Goal: Use online tool/utility: Use online tool/utility

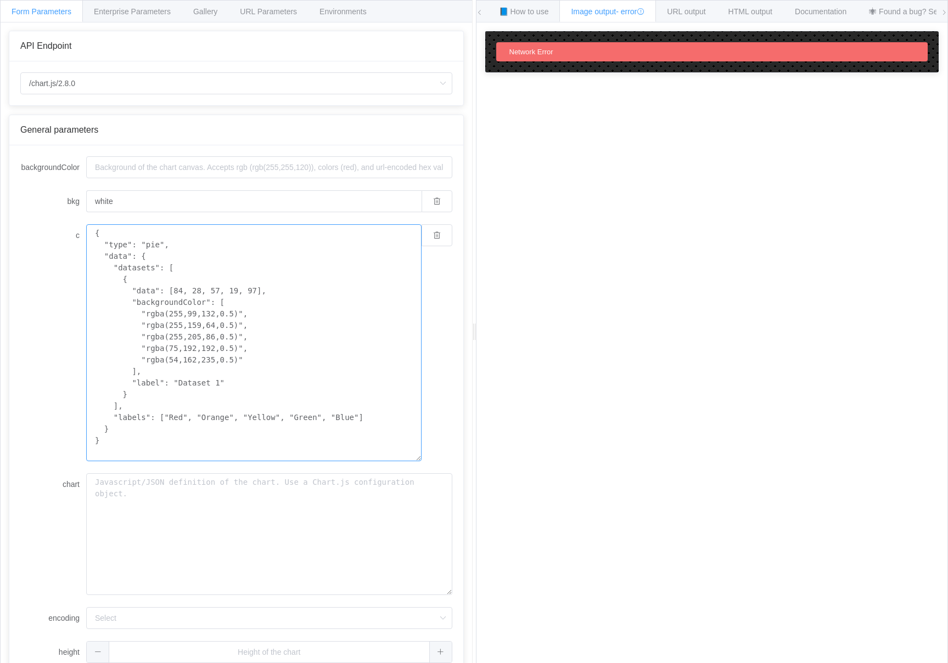
click at [137, 442] on textarea "{ "type": "pie", "data": { "datasets": [ { "data": [84, 28, 57, 19, 97], "backg…" at bounding box center [253, 342] width 335 height 237
click at [176, 374] on textarea "{ "type": "pie", "data": { "datasets": [ { "data": [84, 28, 57, 19, 97], "backg…" at bounding box center [253, 342] width 335 height 237
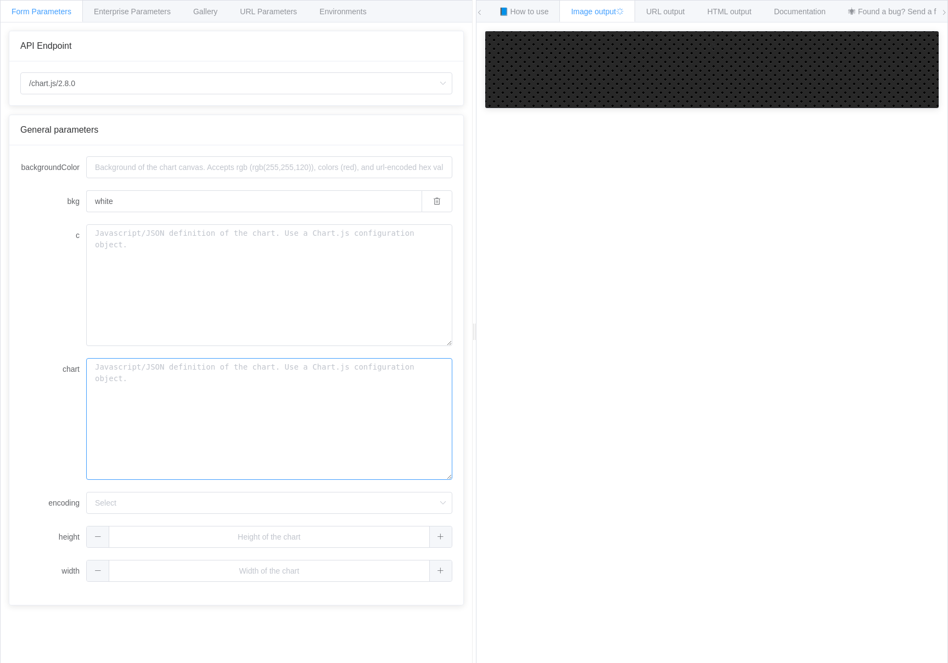
click at [133, 434] on textarea "chart" at bounding box center [269, 419] width 366 height 122
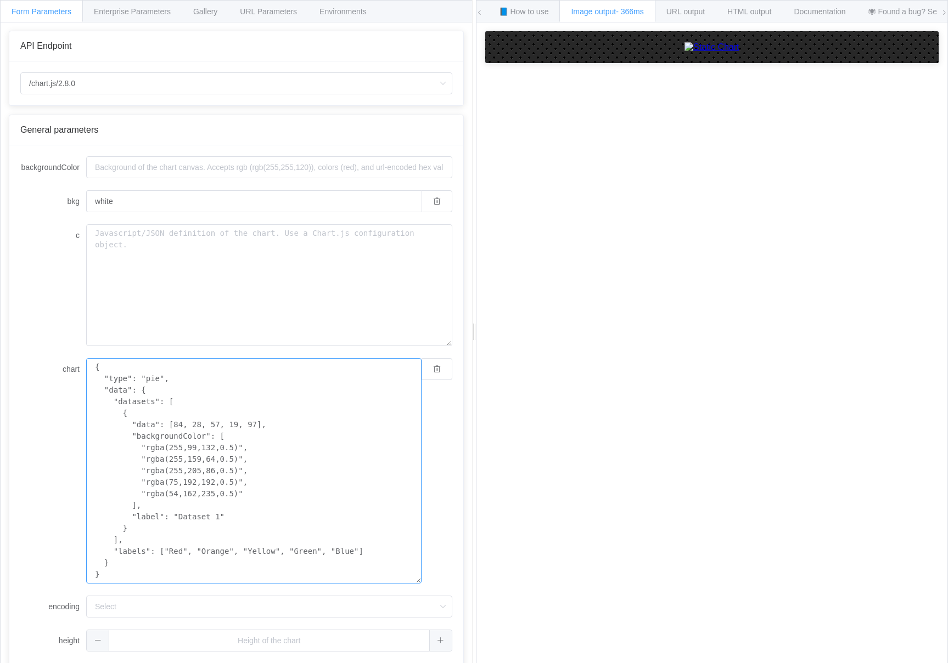
click at [308, 423] on textarea "{ "type": "pie", "data": { "datasets": [ { "data": [84, 28, 57, 19, 97], "backg…" at bounding box center [253, 471] width 335 height 226
paste textarea "horizontalBar", "data": { "labels": [ "I motivate others towards a vision", "I …"
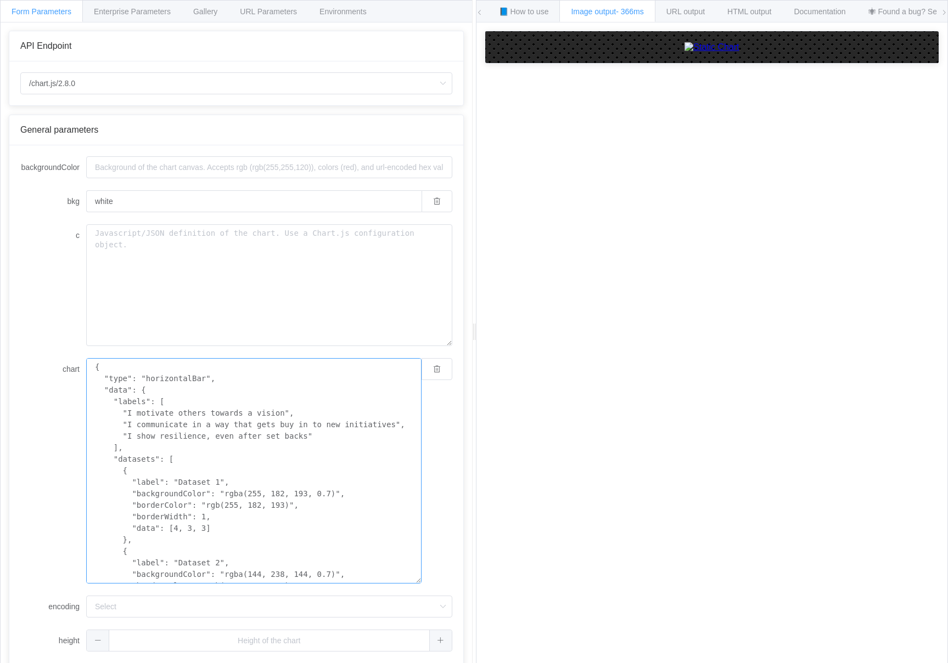
scroll to position [261, 0]
click at [128, 415] on textarea "{ "type": "horizontalBar", "data": { "labels": [ "I motivate others towards a v…" at bounding box center [253, 476] width 335 height 237
click at [285, 416] on textarea "{ "type": "horizontalBar", "data": { "labels": [ "I motivate others towards a v…" at bounding box center [253, 476] width 335 height 237
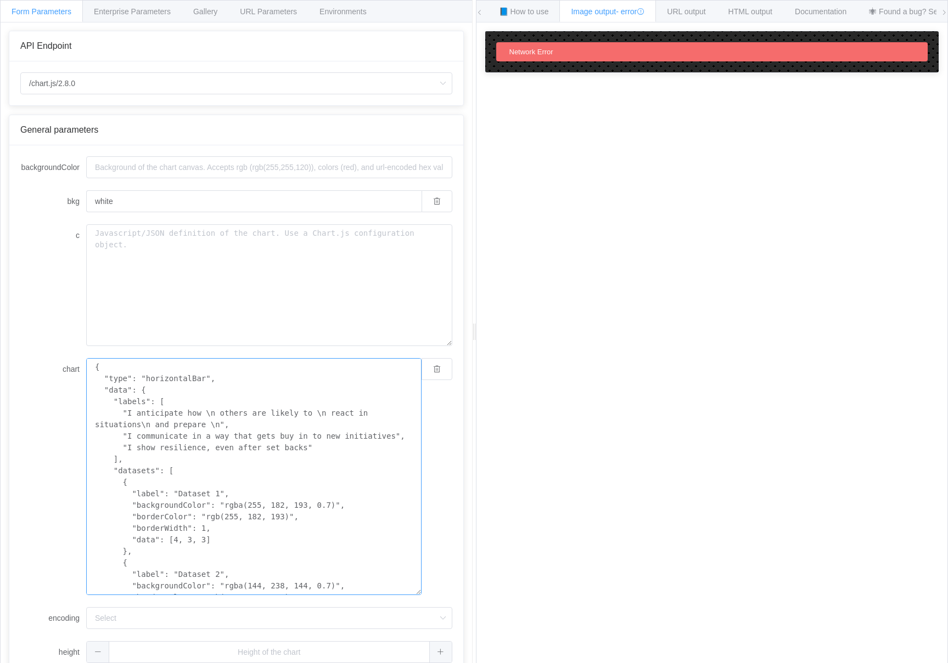
click at [140, 427] on textarea "{ "type": "horizontalBar", "data": { "labels": [ "I anticipate how \n others ar…" at bounding box center [253, 476] width 335 height 237
click at [223, 429] on textarea "{ "type": "horizontalBar", "data": { "labels": [ "I anticipate how \n others ar…" at bounding box center [253, 476] width 335 height 237
type textarea "{ "type": "horizontalBar", "data": { "labels": [ "I anticipate how \n others ar…"
click at [256, 521] on textarea "{ "type": "horizontalBar", "data": { "labels": [ "I anticipate how \n others ar…" at bounding box center [253, 476] width 335 height 237
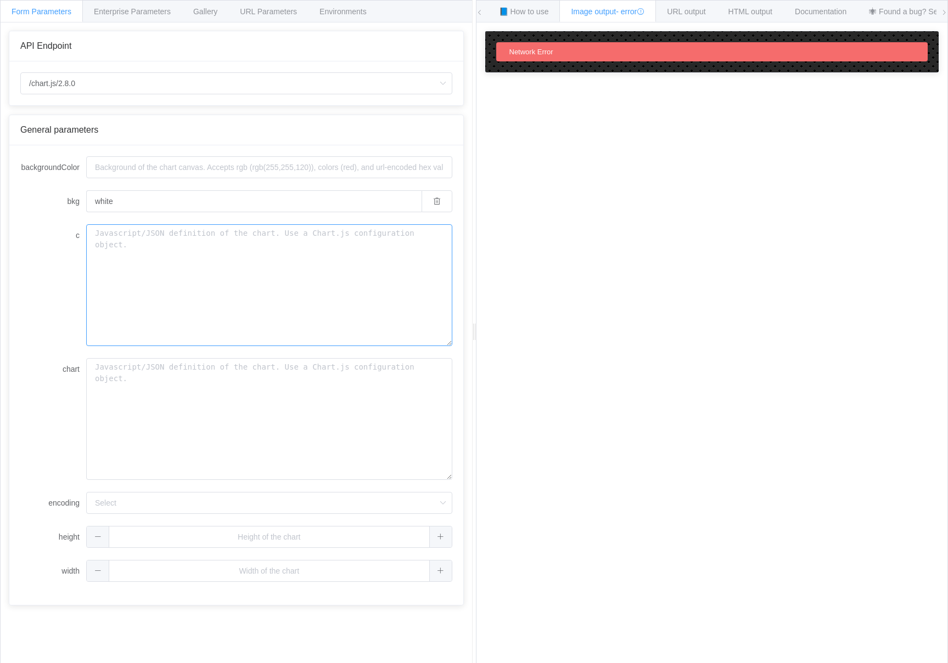
click at [214, 298] on textarea "c" at bounding box center [269, 285] width 366 height 122
paste textarea "{ "type": "horizontalBar", "data": { "labels": [ "I anticipate how \n others ar…"
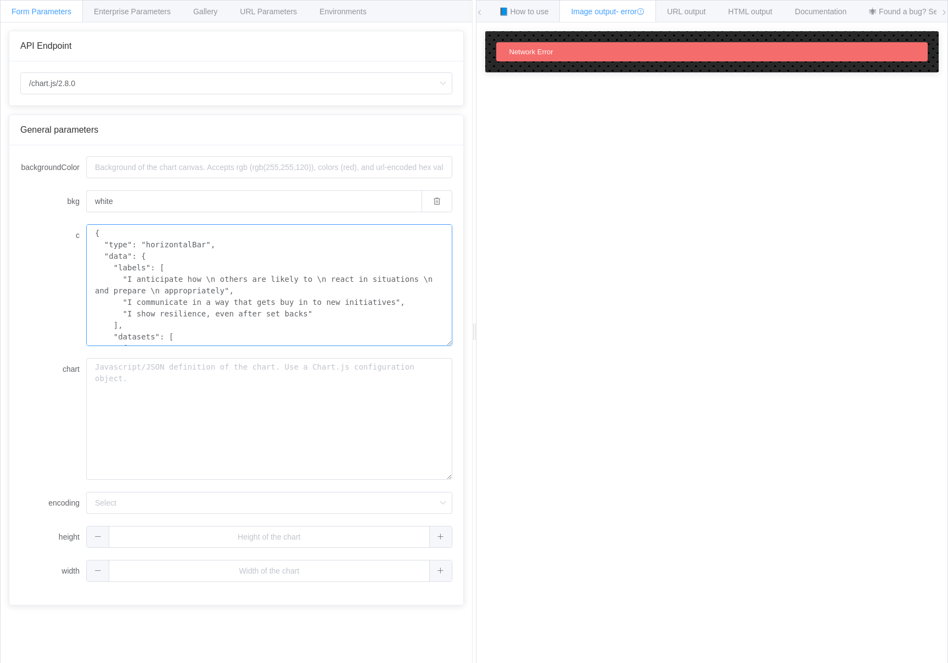
scroll to position [272, 0]
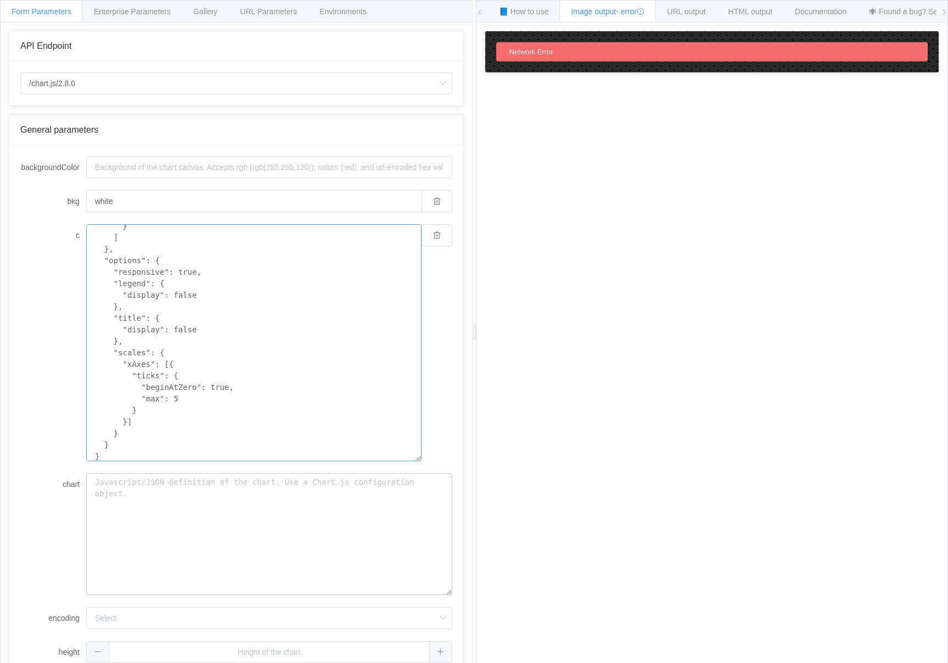
type textarea "{ "type": "horizontalBar", "data": { "labels": [ "I anticipate how \n others ar…"
click at [173, 493] on textarea "chart" at bounding box center [269, 535] width 366 height 122
paste textarea "{ "type": "horizontalBar", "data": { "labels": [ "I anticipate how \n others ar…"
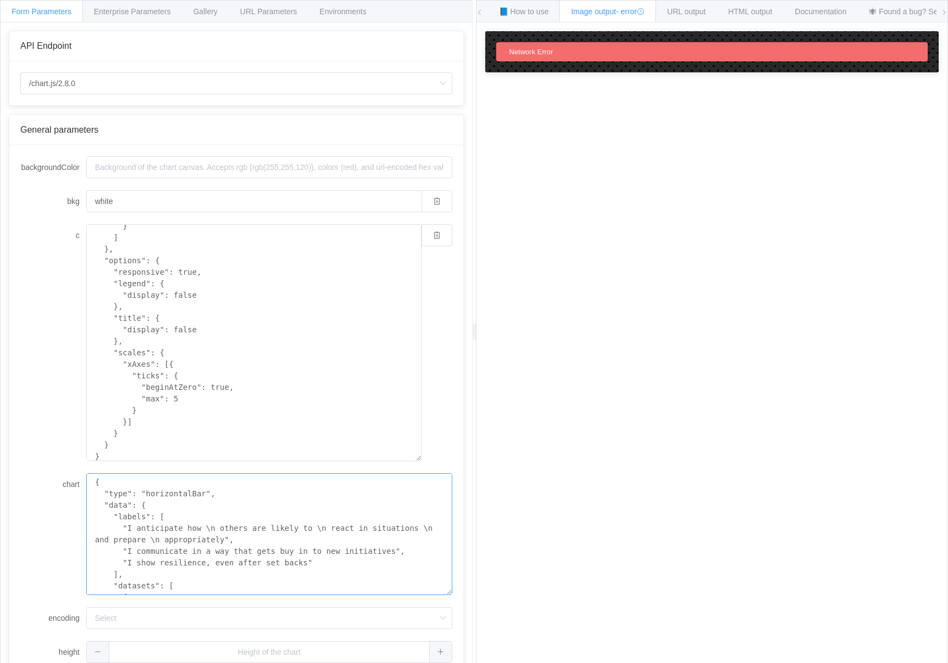
scroll to position [17, 0]
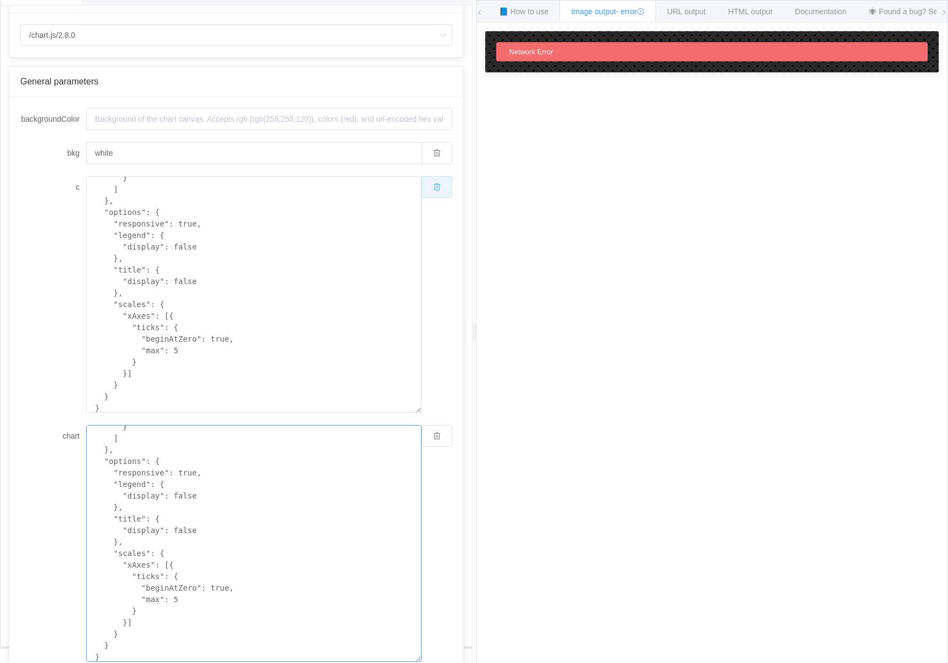
type textarea "{ "type": "horizontalBar", "data": { "labels": [ "I anticipate how \n others ar…"
click at [432, 195] on button "button" at bounding box center [436, 187] width 31 height 22
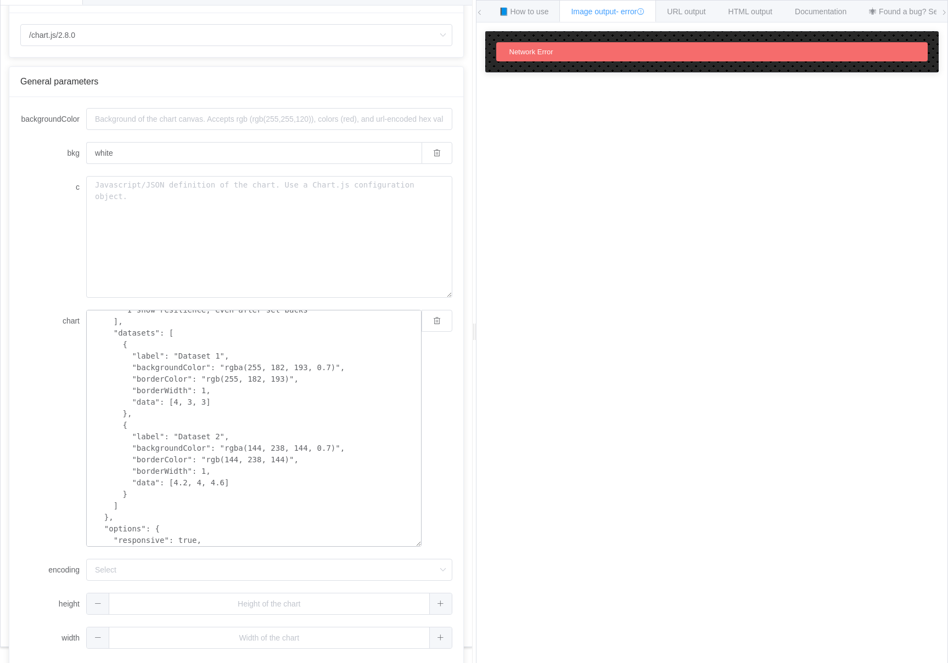
scroll to position [61, 0]
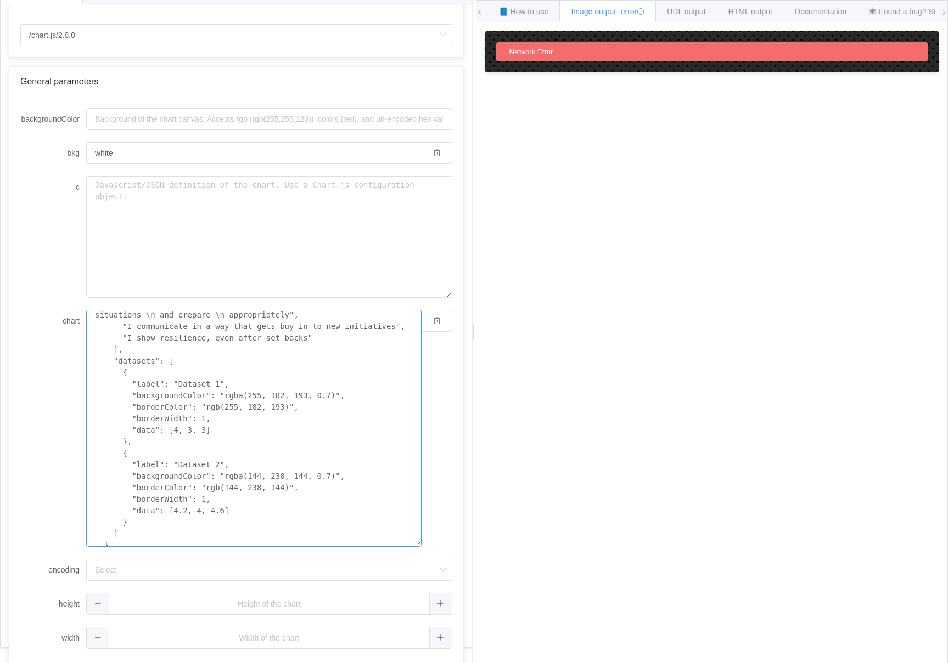
click at [189, 430] on textarea "{ "type": "horizontalBar", "data": { "labels": [ "I anticipate how \n others ar…" at bounding box center [253, 428] width 335 height 237
click at [224, 511] on textarea "{ "type": "horizontalBar", "data": { "labels": [ "I anticipate how \n others ar…" at bounding box center [253, 428] width 335 height 237
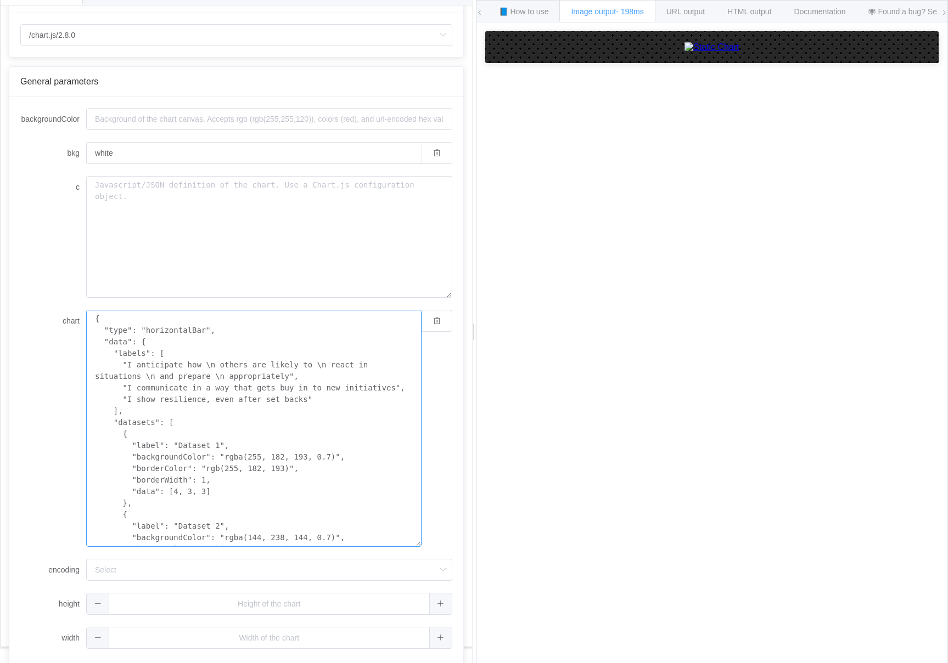
click at [165, 396] on textarea "{ "type": "horizontalBar", "data": { "labels": [ "I anticipate how \n others ar…" at bounding box center [253, 428] width 335 height 237
click at [205, 396] on textarea "{ "type": "horizontalBar", "data": { "labels": [ "I anticipate how \n others ar…" at bounding box center [253, 428] width 335 height 237
paste textarea "dapt my \n behavior to get a \n positive outcome \n in different \n situations"…"
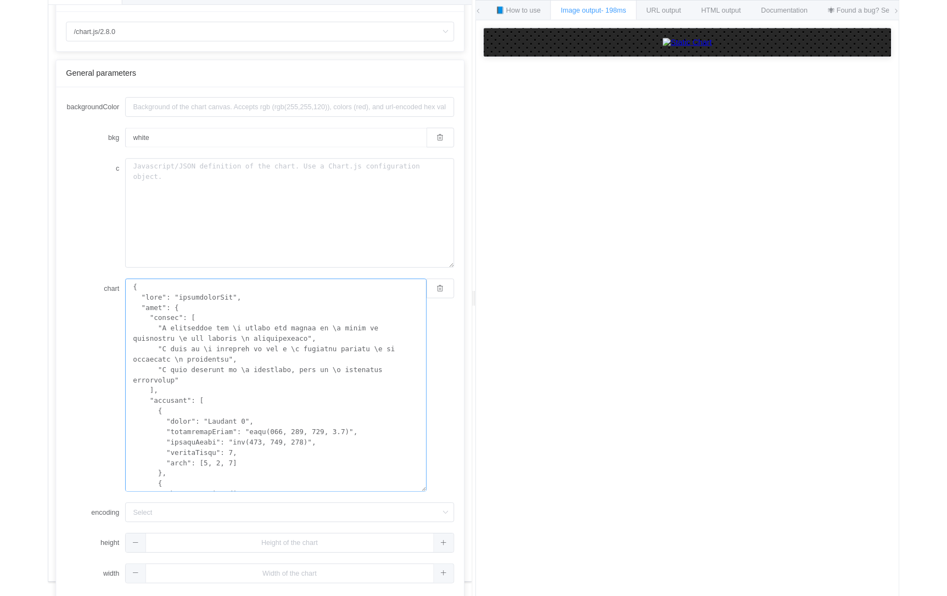
scroll to position [295, 0]
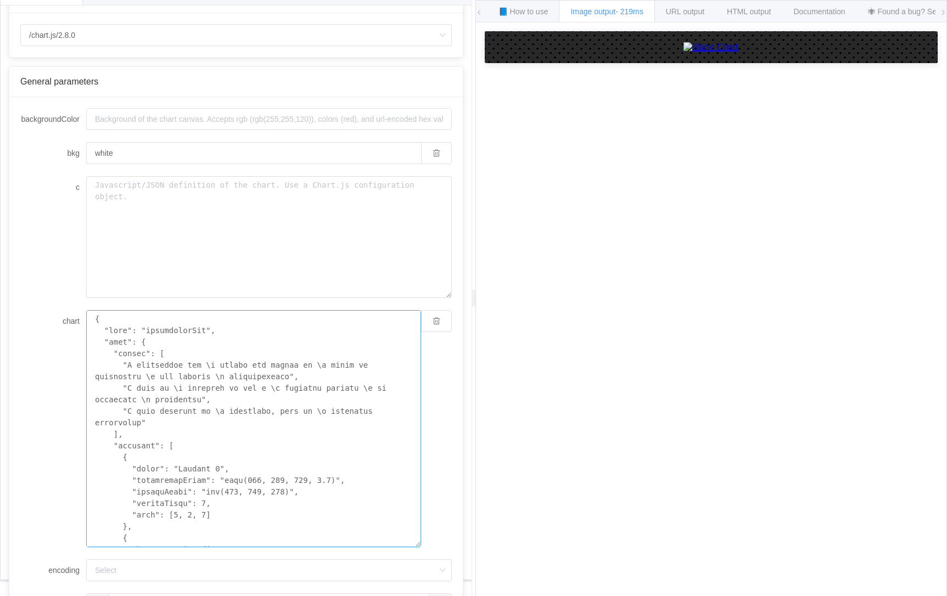
click at [302, 359] on textarea "chart" at bounding box center [253, 428] width 335 height 237
click at [386, 346] on textarea "chart" at bounding box center [253, 428] width 335 height 237
click at [264, 396] on textarea "chart" at bounding box center [253, 428] width 335 height 237
paste textarea ", "datalabels": { "anchor": "end", "align": "end", "color": "black", "font": { …"
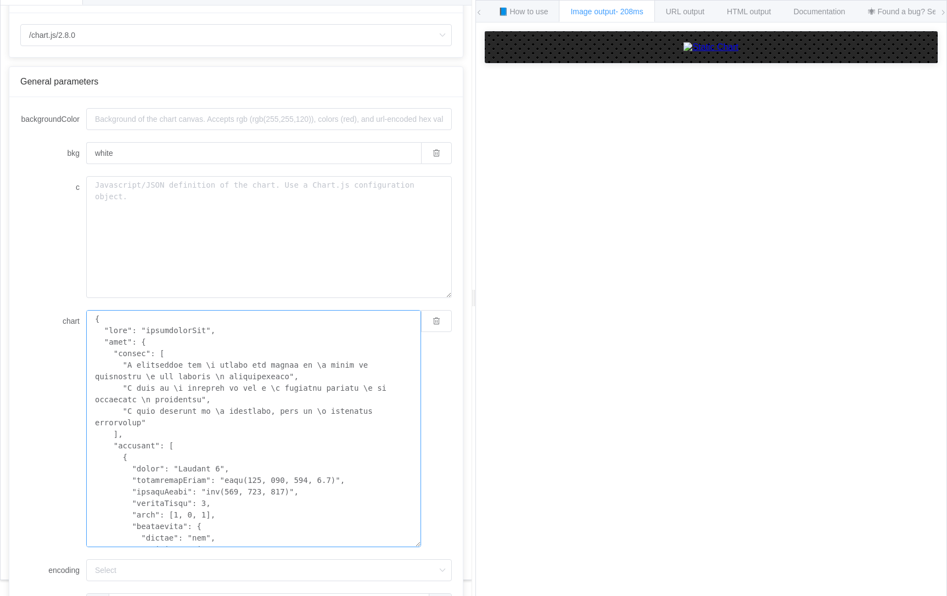
type textarea "{ "type": "horizontalBar", "data": { "labels": [ "I anticipate how \n others ar…"
click at [249, 369] on textarea "chart" at bounding box center [253, 428] width 335 height 237
click at [442, 321] on button "button" at bounding box center [436, 321] width 31 height 22
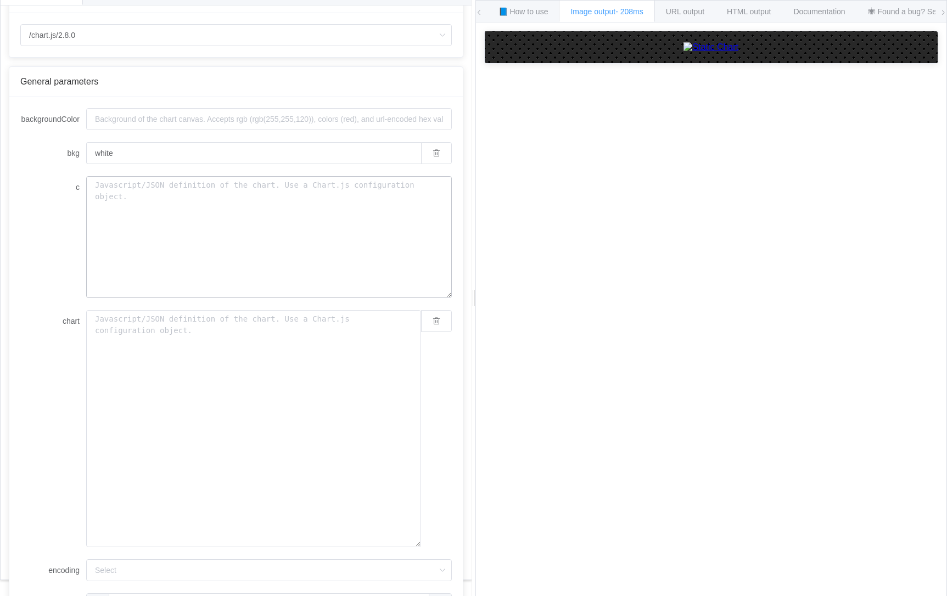
scroll to position [3, 0]
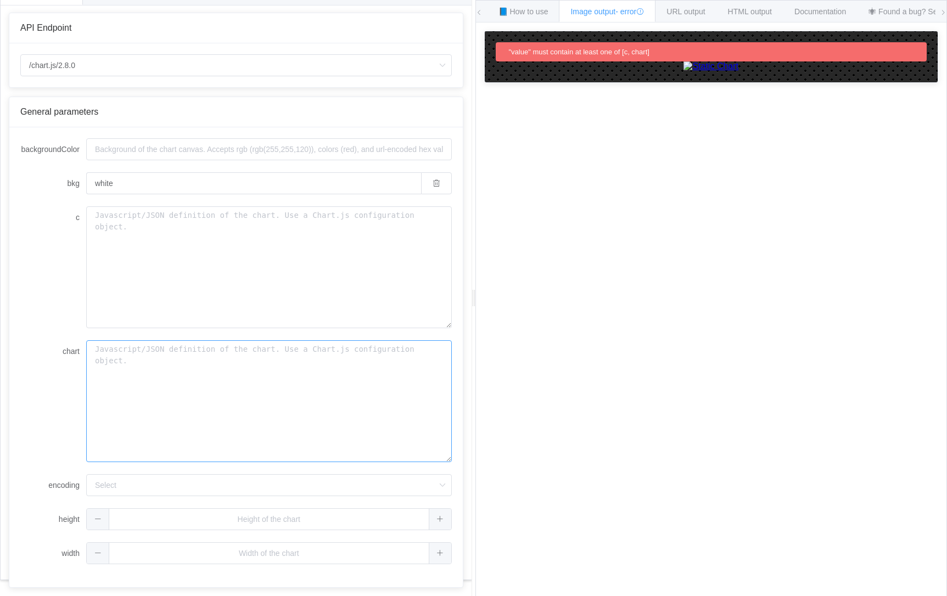
click at [257, 341] on textarea "chart" at bounding box center [268, 401] width 365 height 122
paste textarea "{ "type": "horizontalBar", "data": { "labels": [ "I anticipate how \n others ar…"
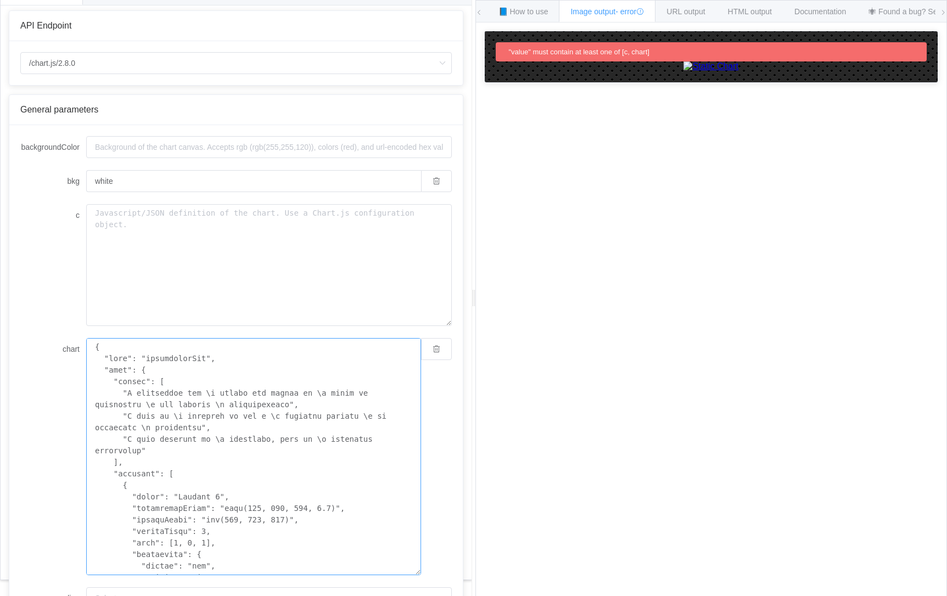
scroll to position [618, 0]
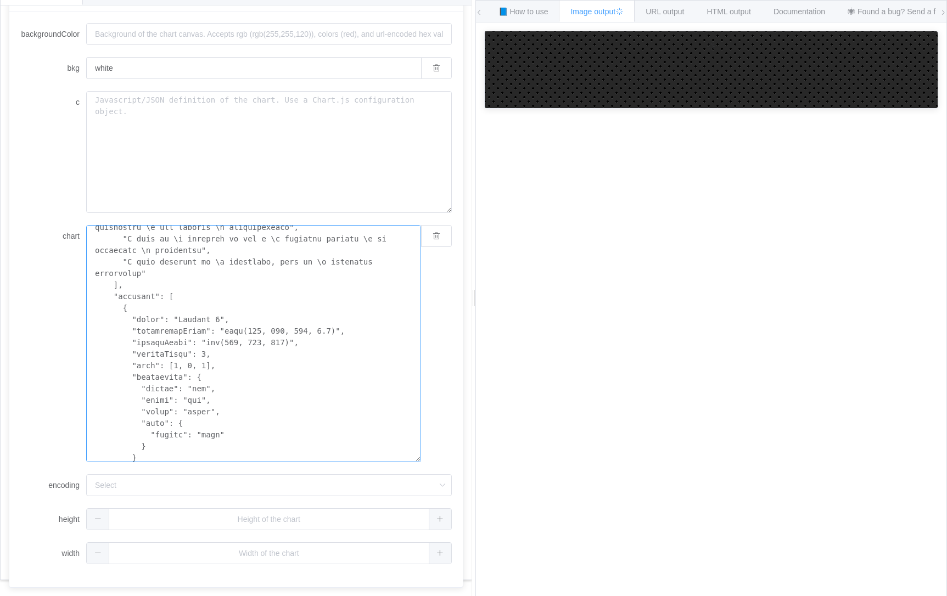
scroll to position [8, 0]
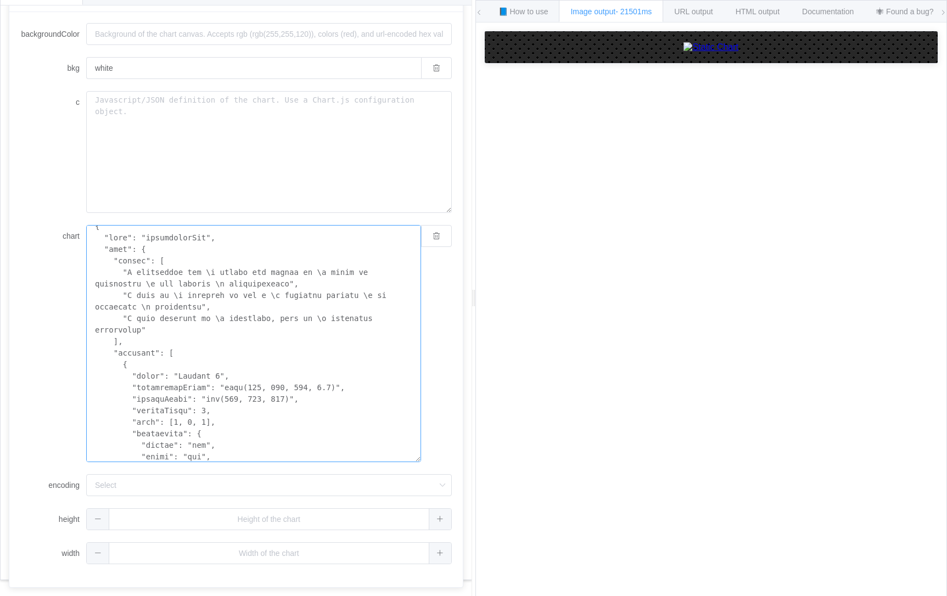
type textarea "{ "type": "horizontalBar", "data": { "labels": [ "I anticipate how \n others ar…"
